Goal: Information Seeking & Learning: Learn about a topic

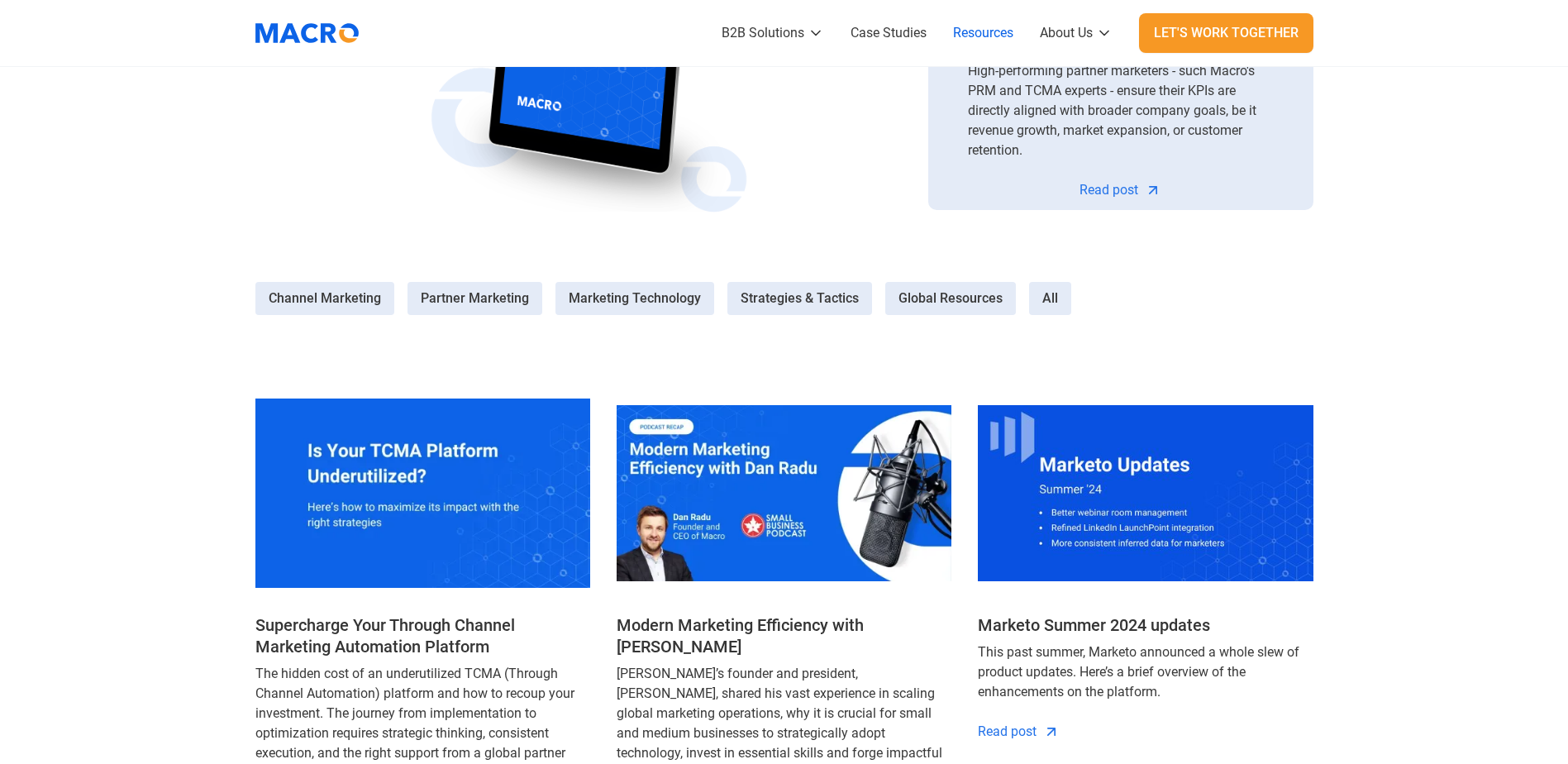
scroll to position [579, 0]
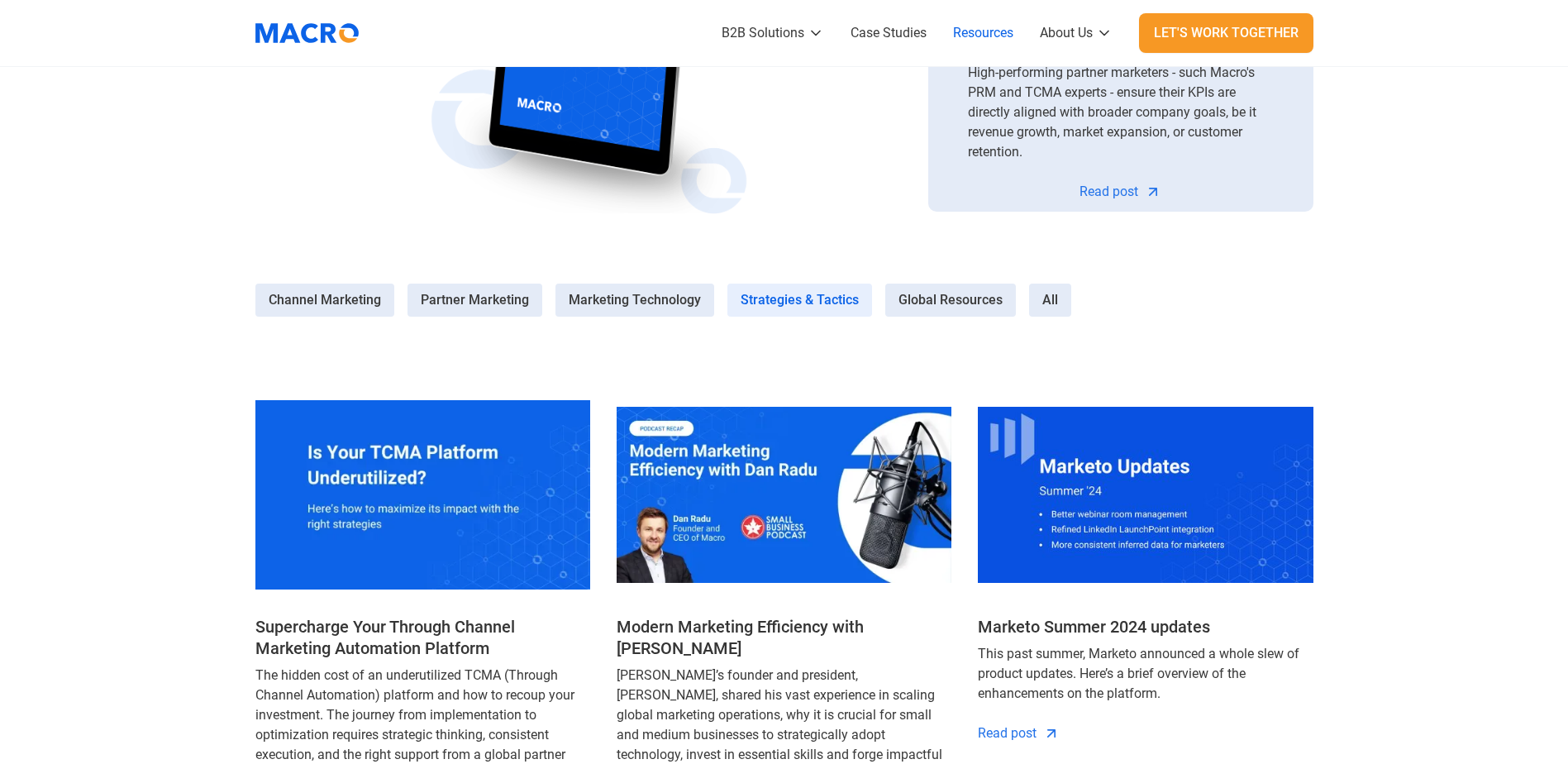
click at [802, 303] on span "Strategies & Tactics" at bounding box center [800, 300] width 118 height 20
click at [0, 0] on Tactics-3 "Strategies & Tactics" at bounding box center [0, 0] width 0 height 0
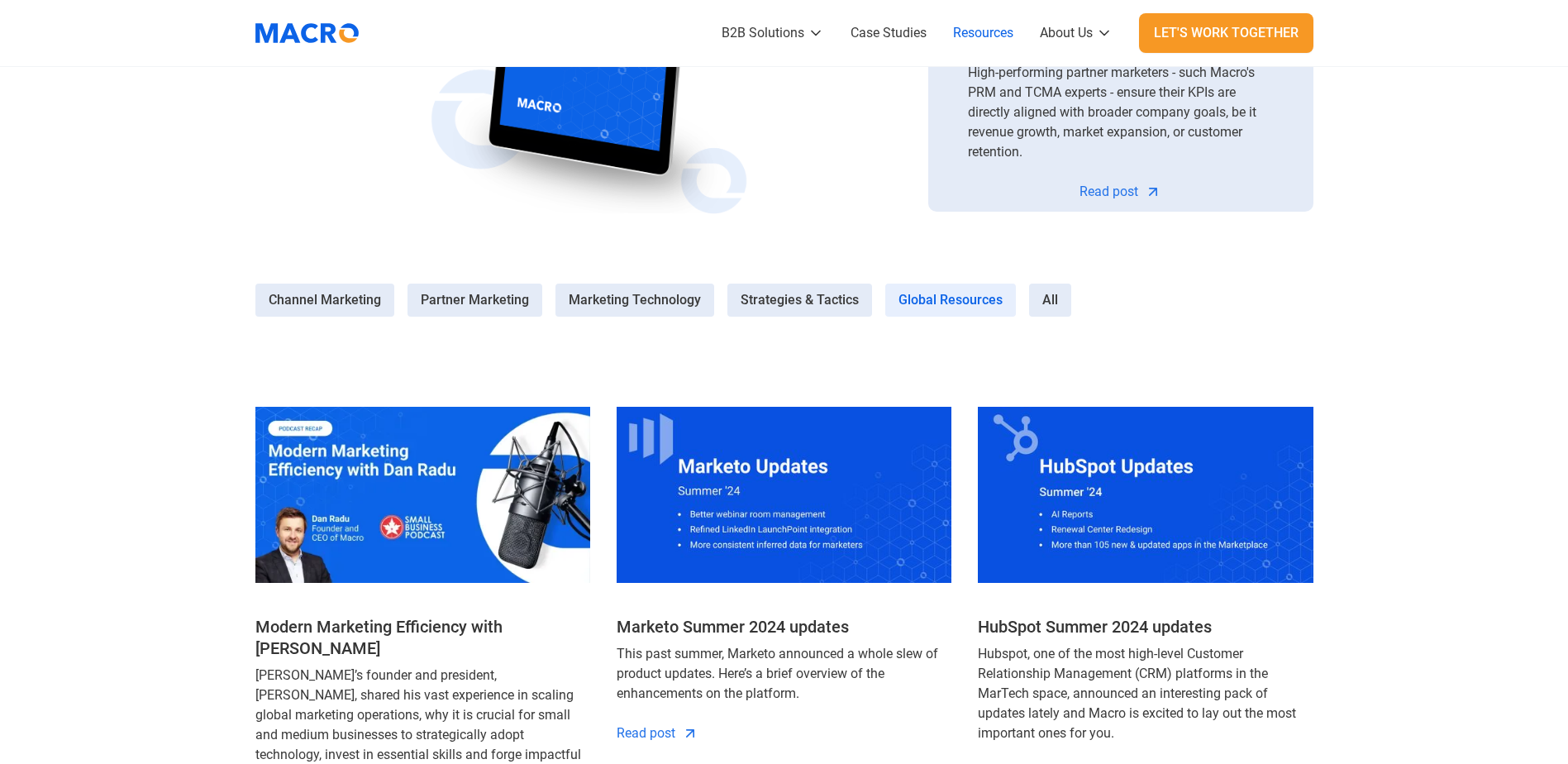
click at [937, 294] on span "Global Resources" at bounding box center [951, 300] width 104 height 20
click at [0, 0] on Resources-4 "Global Resources" at bounding box center [0, 0] width 0 height 0
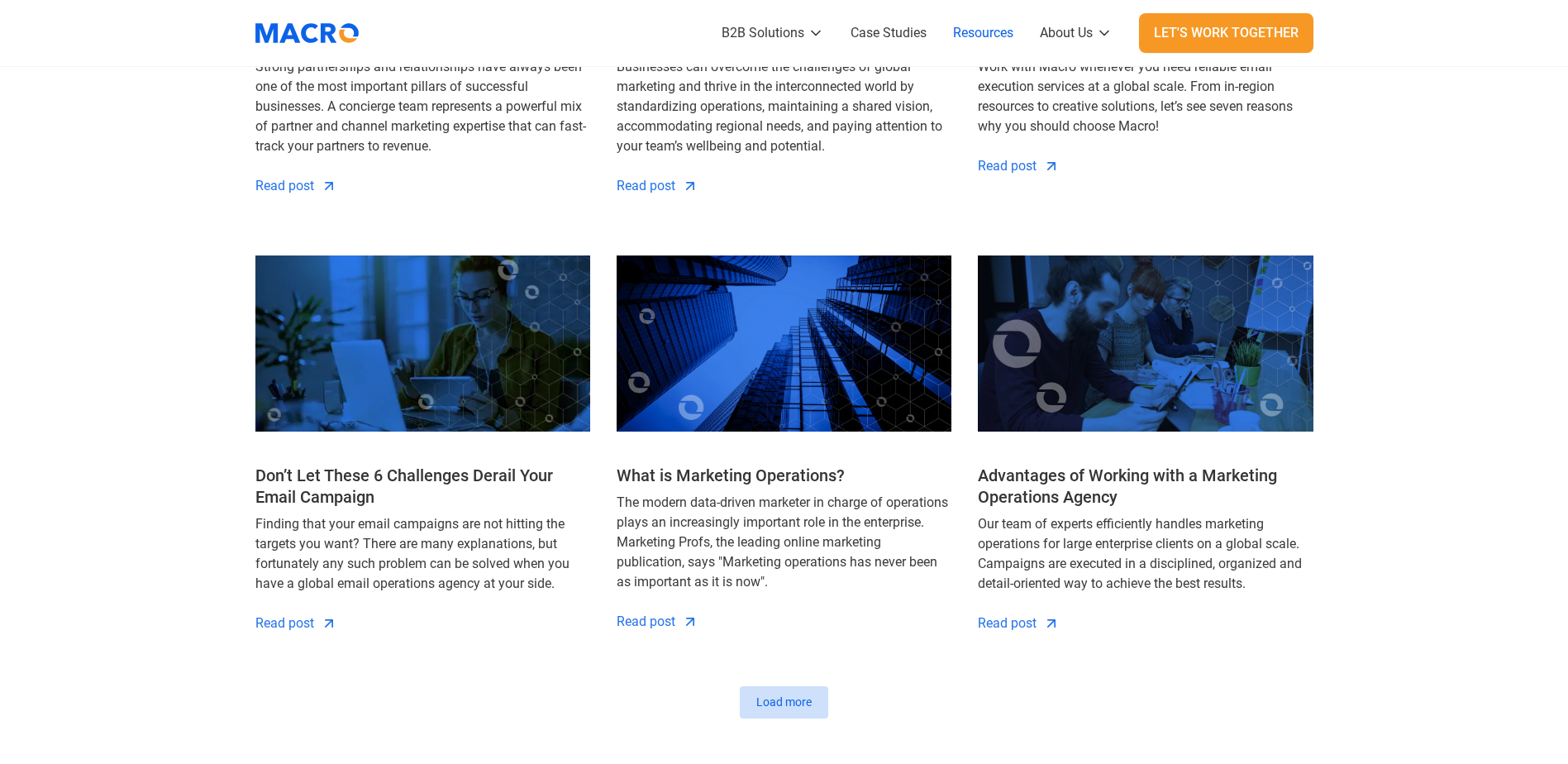
scroll to position [1654, 0]
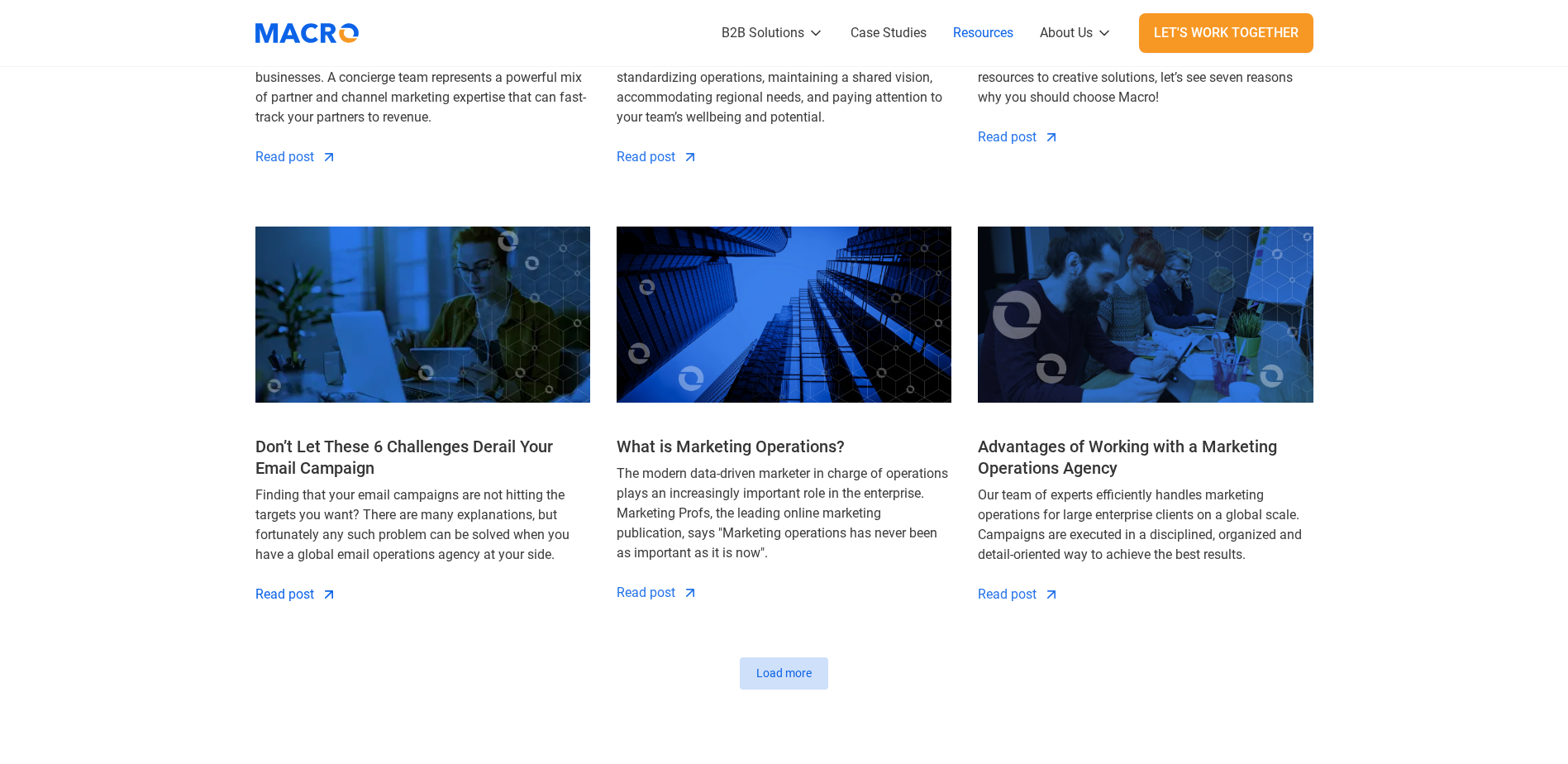
click at [289, 593] on div "Read post" at bounding box center [284, 594] width 58 height 20
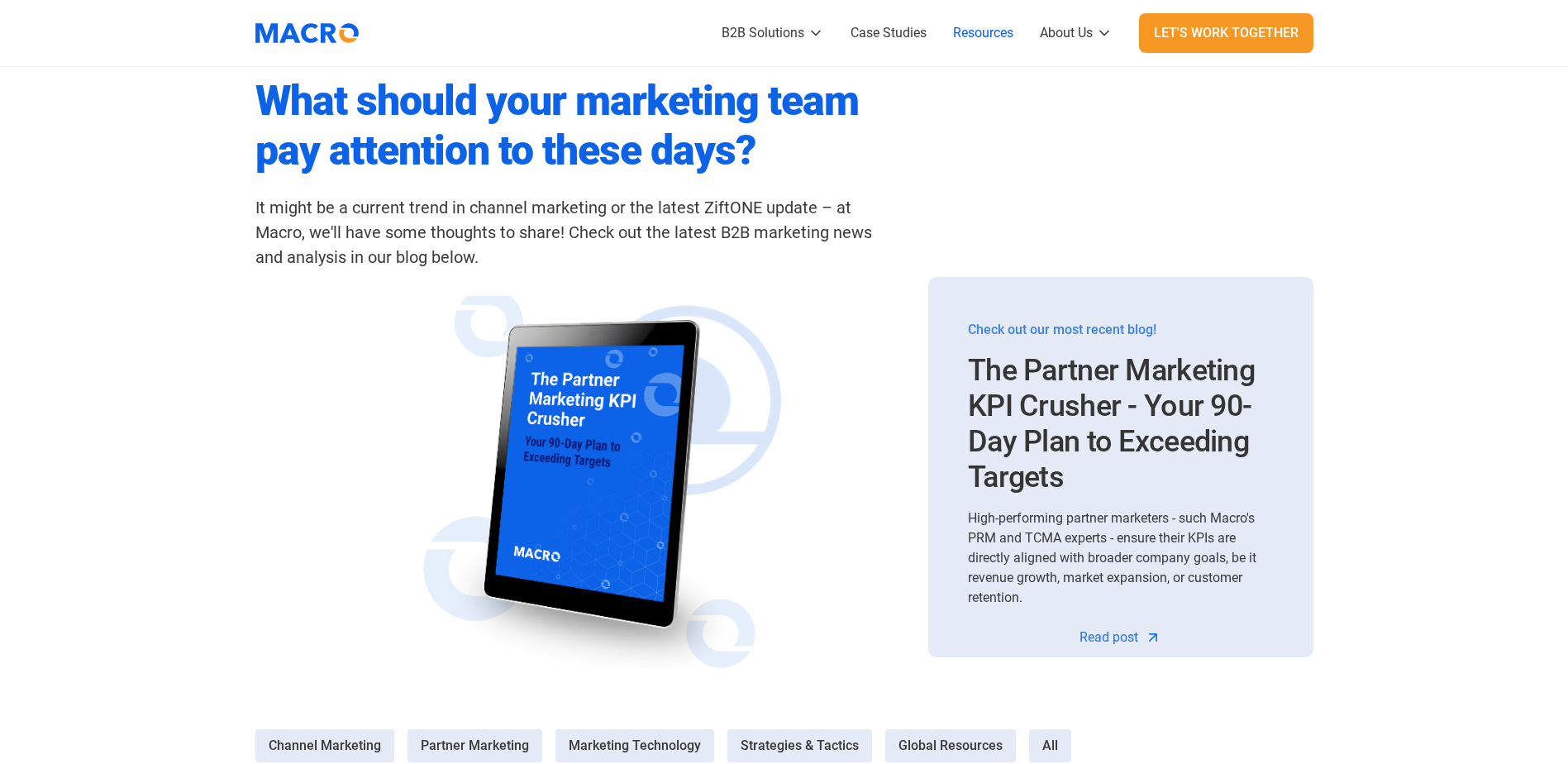
scroll to position [83, 0]
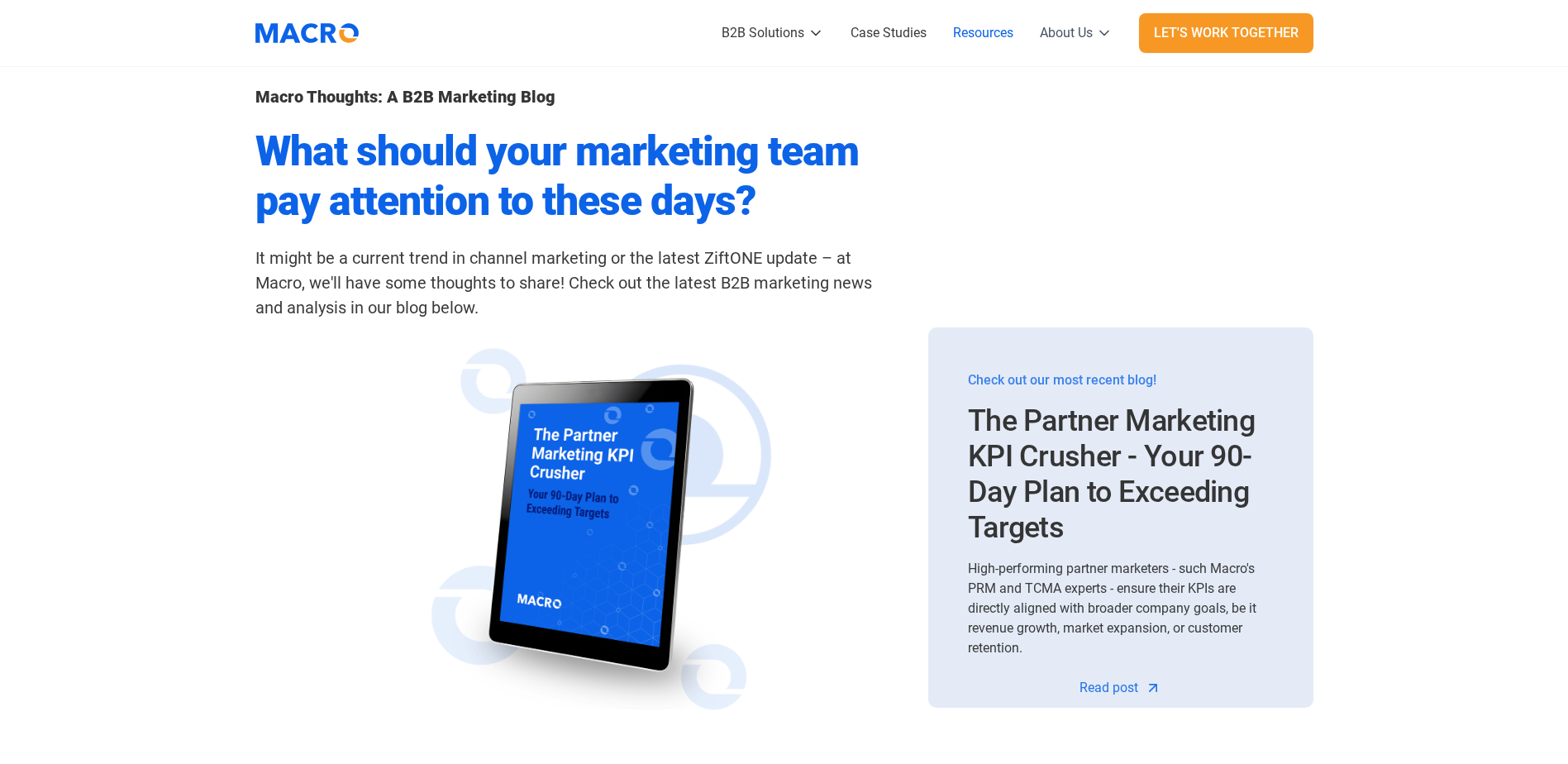
click at [1085, 37] on div "About Us" at bounding box center [1066, 33] width 53 height 20
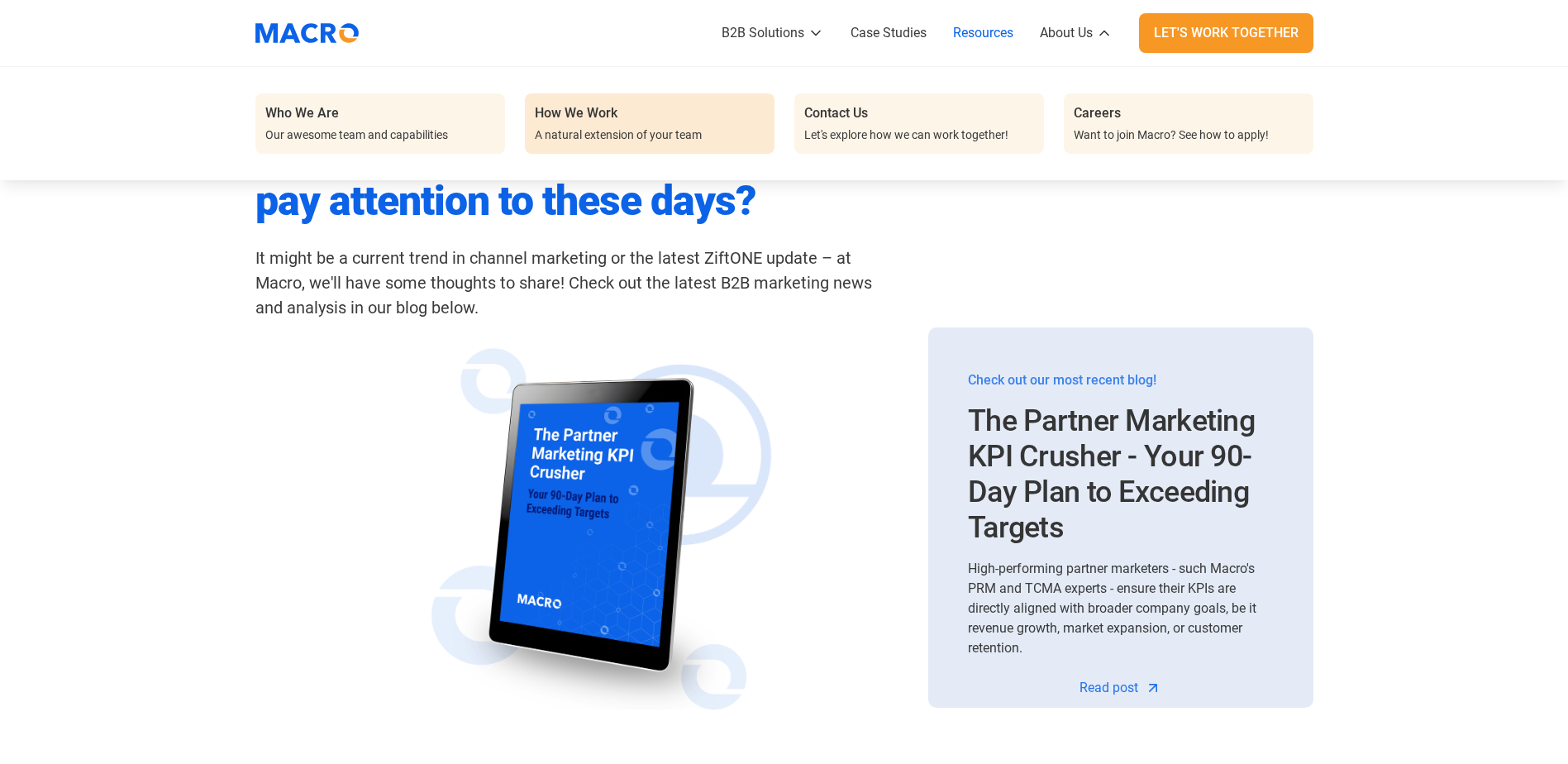
click at [626, 131] on div "A natural extension of your team" at bounding box center [618, 135] width 167 height 17
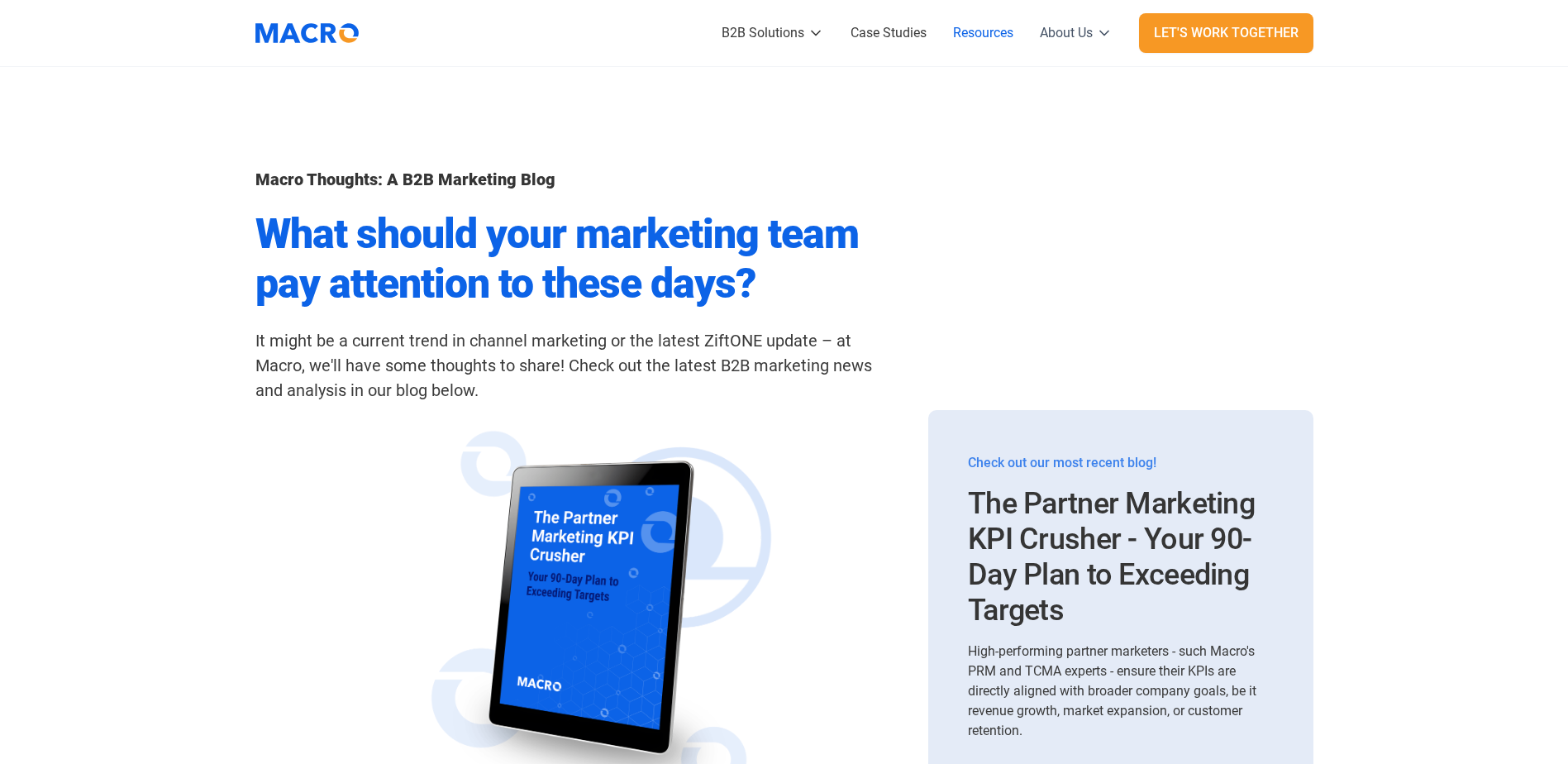
click at [1072, 29] on div "About Us" at bounding box center [1066, 33] width 53 height 20
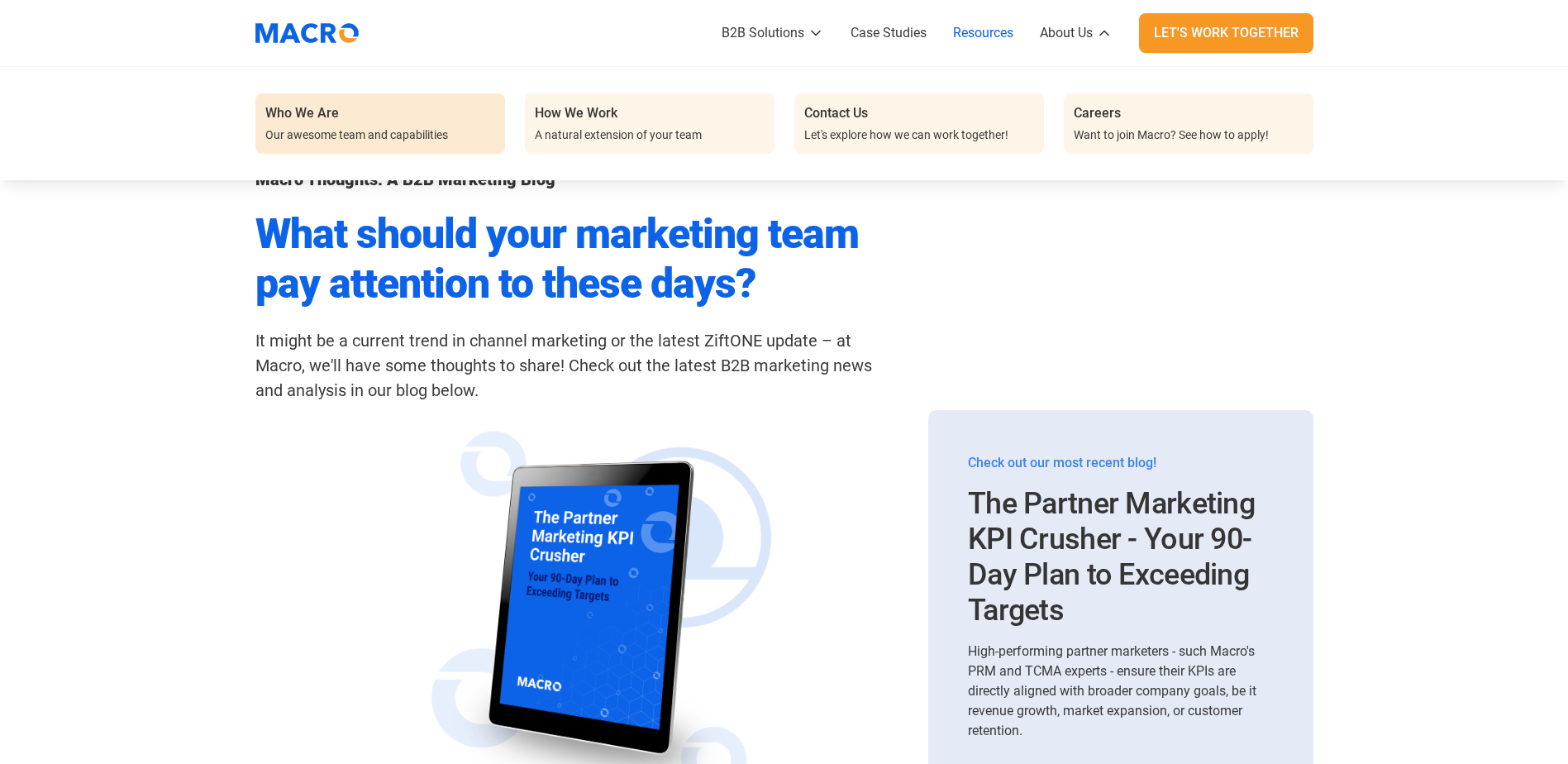
click at [299, 124] on div "Who We Are Our awesome team and capabilities" at bounding box center [380, 124] width 230 height 41
